Goal: Task Accomplishment & Management: Manage account settings

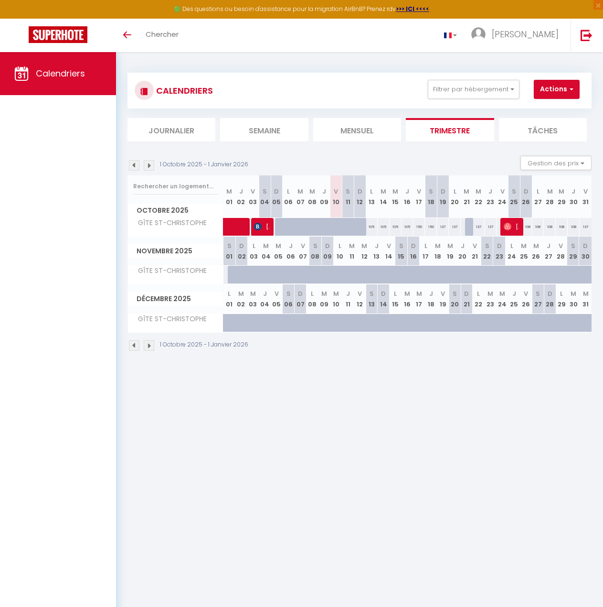
click at [132, 168] on img at bounding box center [134, 165] width 11 height 11
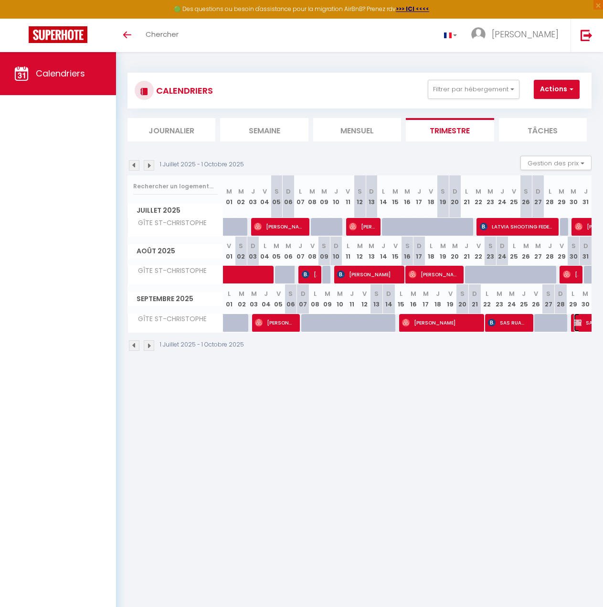
click at [575, 323] on img at bounding box center [578, 323] width 8 height 8
select select "OK"
select select "KO"
select select "0"
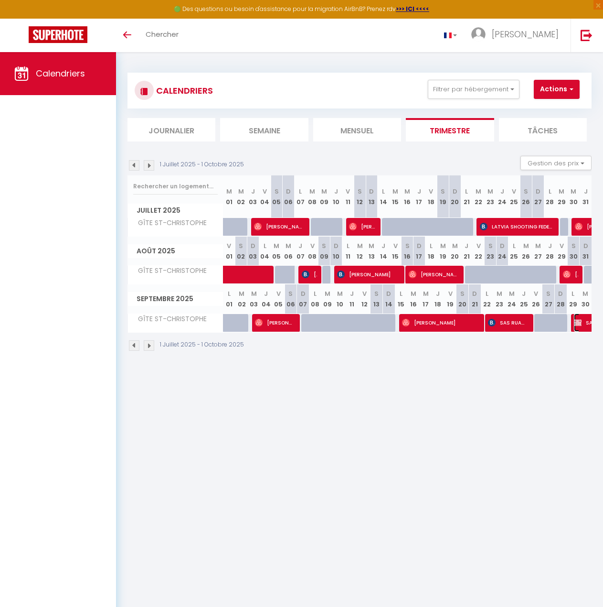
select select "1"
select select
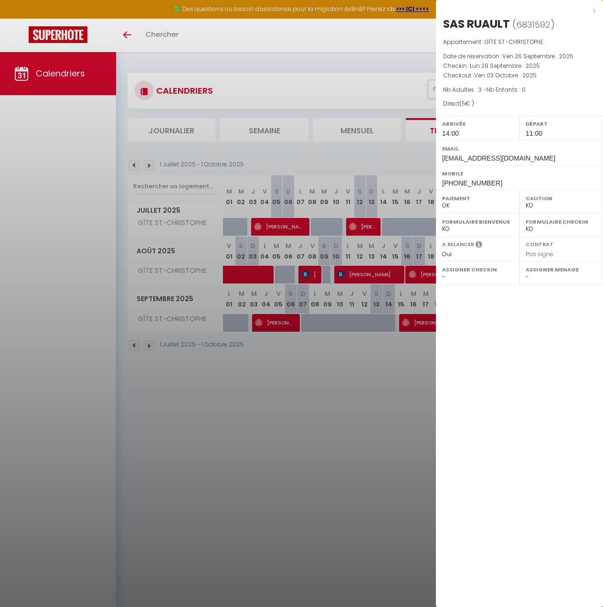
click at [591, 8] on div "x" at bounding box center [516, 10] width 160 height 11
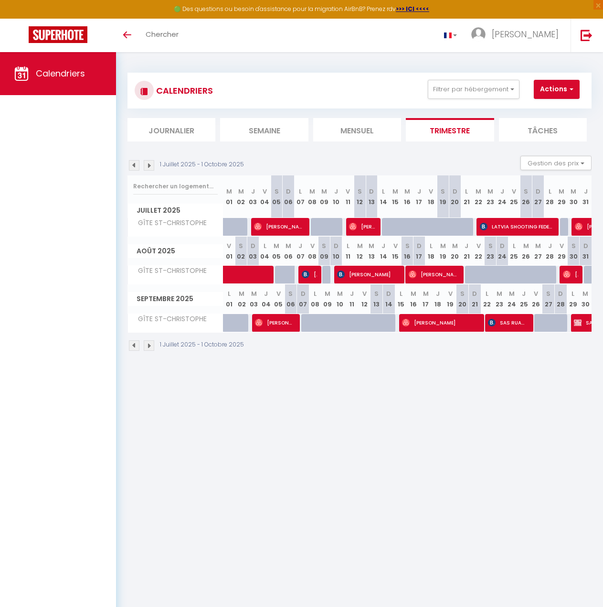
click at [150, 167] on img at bounding box center [149, 165] width 11 height 11
